Goal: Transaction & Acquisition: Purchase product/service

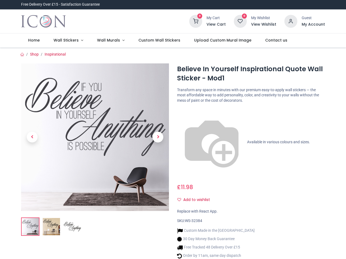
click at [173, 130] on div "Believe In Yourself Inspirational Quote Wall Sticker - Mod1 [URL][DOMAIN_NAME] …" at bounding box center [251, 174] width 156 height 221
click at [217, 25] on h6 "View Cart" at bounding box center [216, 24] width 19 height 5
click at [291, 21] on icon at bounding box center [290, 21] width 13 height 13
click at [313, 25] on h6 "My Account" at bounding box center [313, 24] width 23 height 5
click at [67, 41] on span "Wall Stickers" at bounding box center [66, 40] width 25 height 5
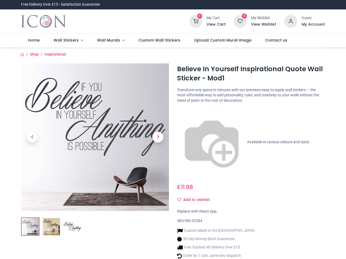
click at [108, 41] on span "Wall Murals" at bounding box center [108, 40] width 23 height 5
click at [196, 196] on button "Add to wishlist" at bounding box center [196, 200] width 38 height 9
